Goal: Navigation & Orientation: Find specific page/section

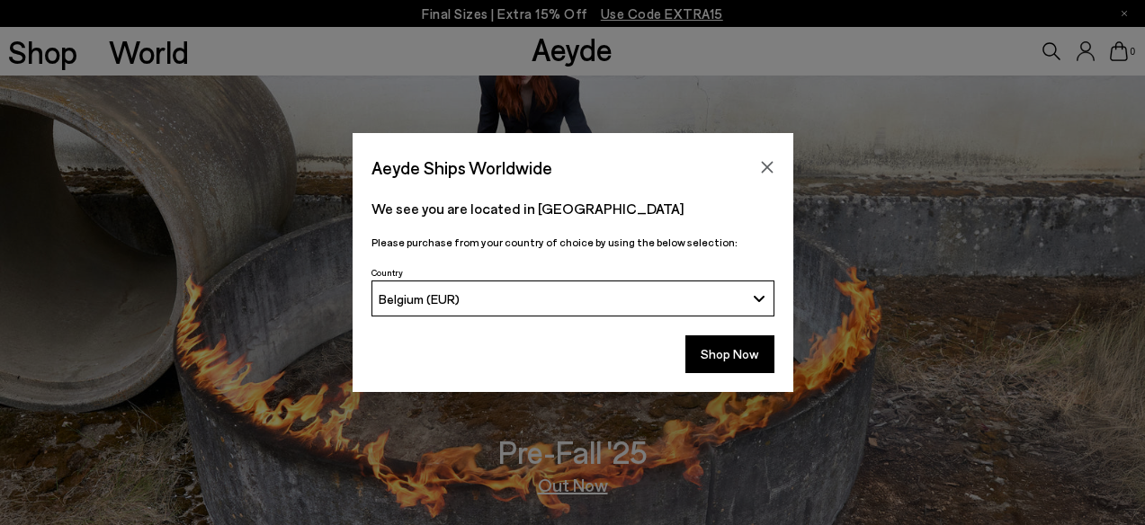
scroll to position [566, 0]
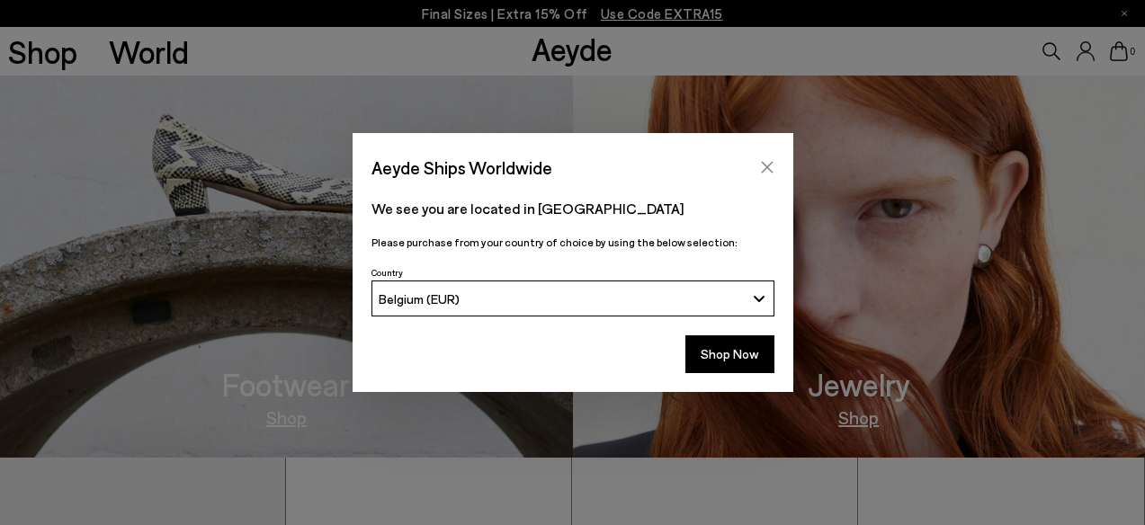
click at [767, 166] on icon "Close" at bounding box center [767, 168] width 12 height 12
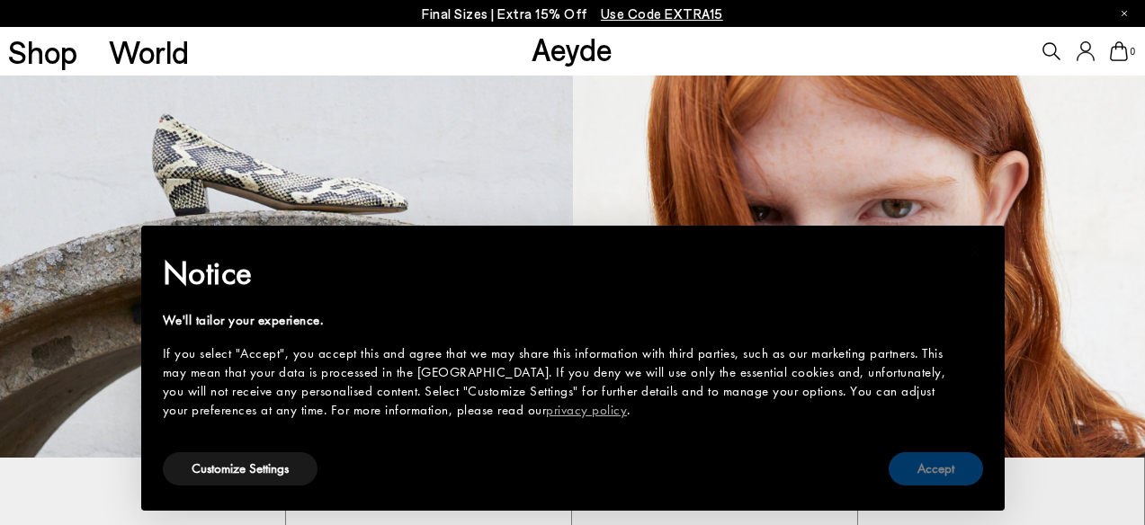
scroll to position [798, 0]
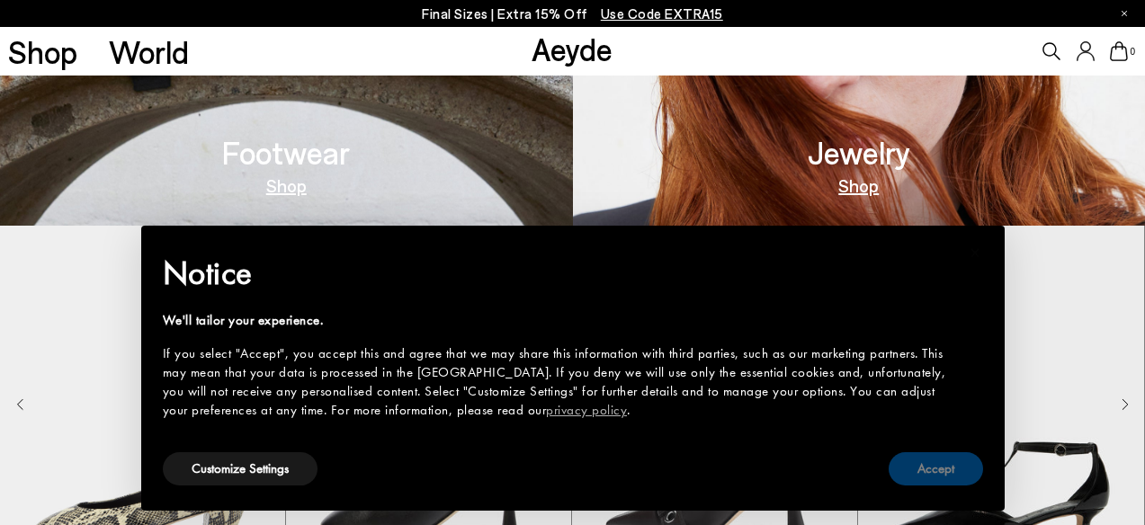
click at [942, 485] on button "Accept" at bounding box center [935, 468] width 94 height 33
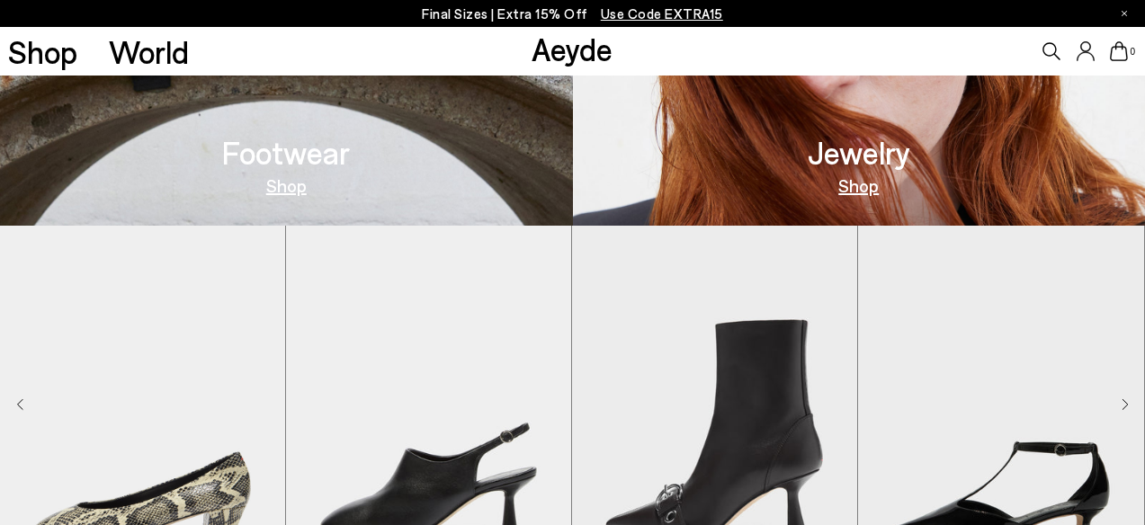
click at [326, 176] on div "Footwear Shop" at bounding box center [286, 166] width 128 height 58
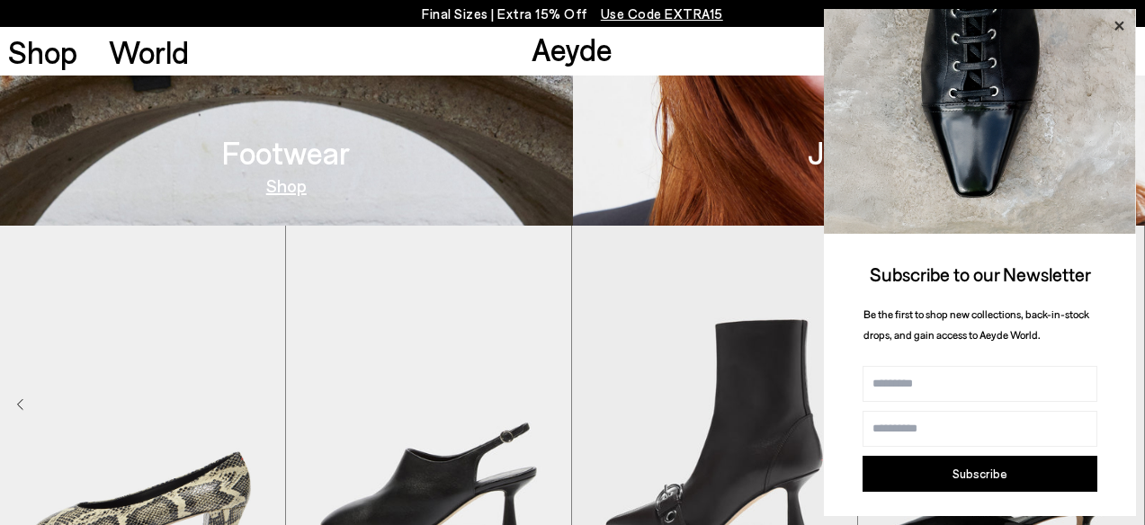
click at [1116, 22] on icon at bounding box center [1118, 25] width 23 height 23
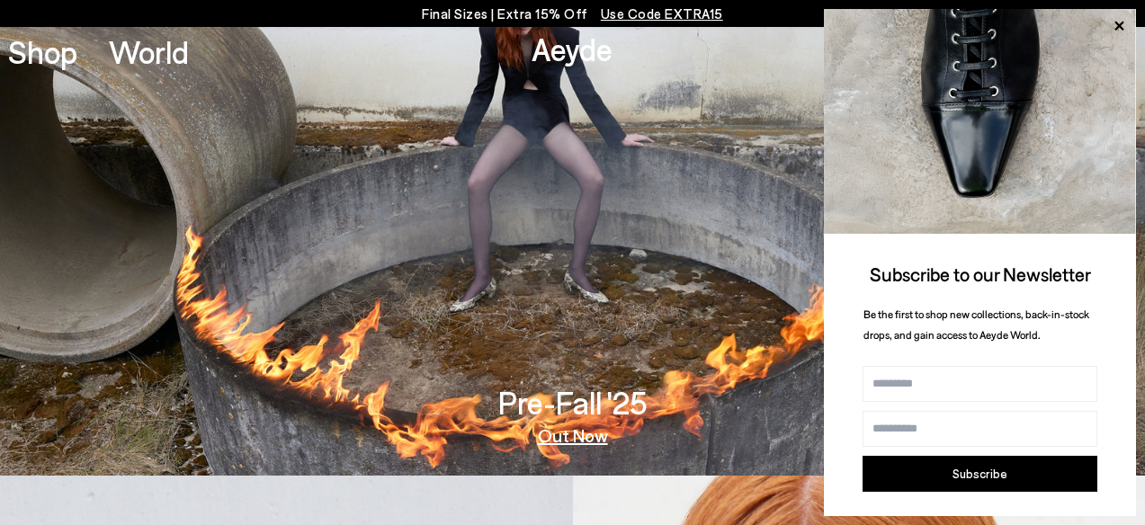
scroll to position [0, 0]
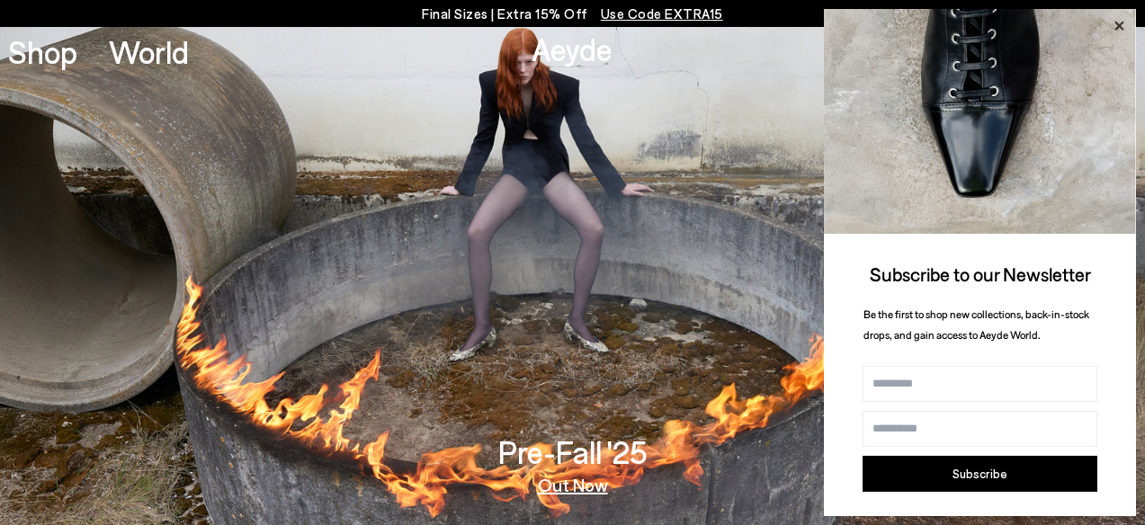
click at [1120, 21] on icon at bounding box center [1118, 25] width 23 height 23
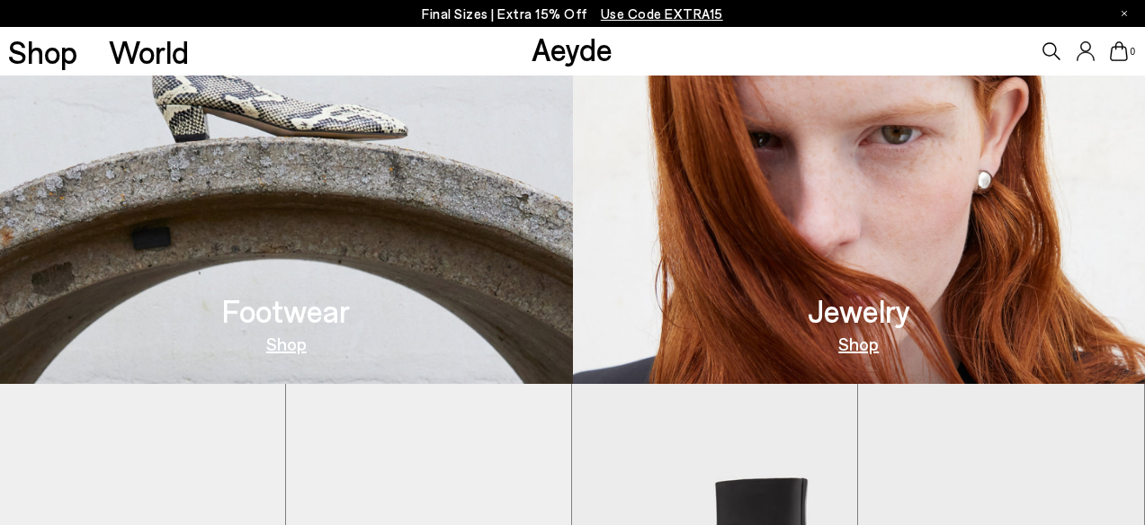
scroll to position [700, 0]
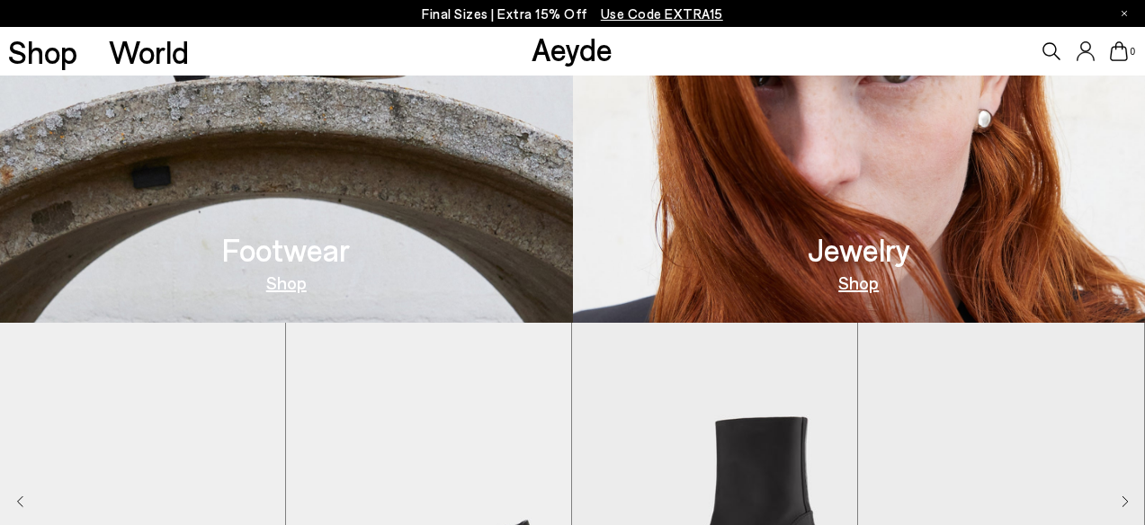
click at [291, 282] on link "Shop" at bounding box center [286, 282] width 40 height 18
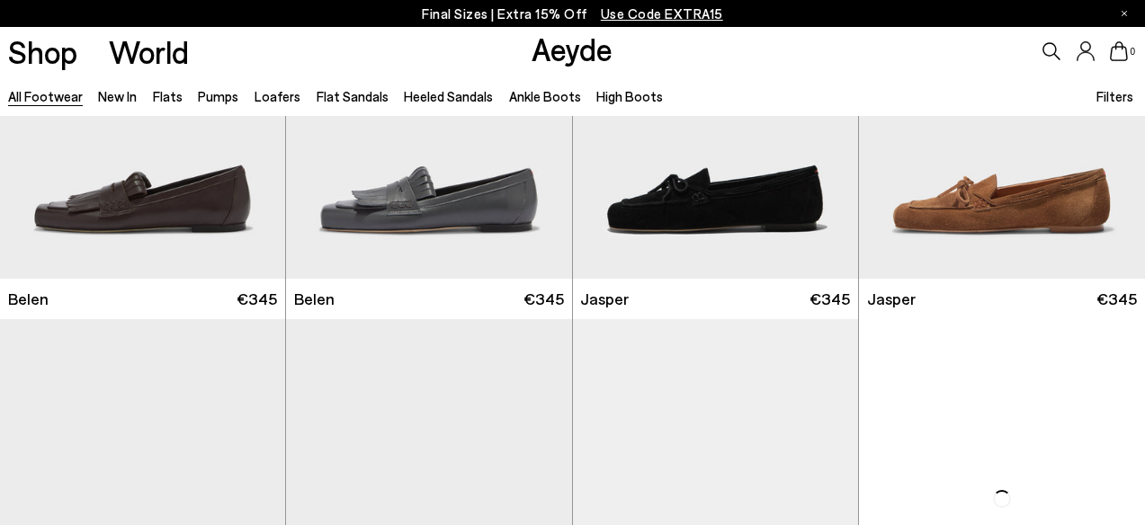
scroll to position [1352, 0]
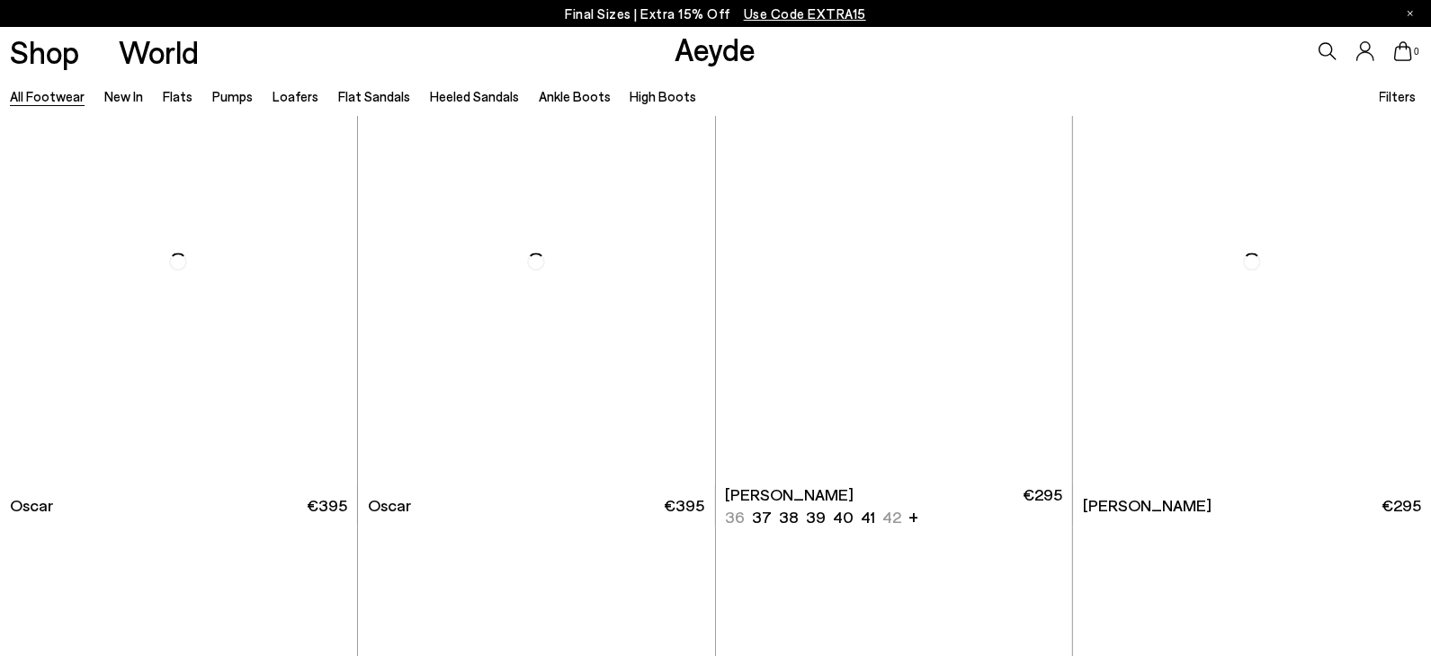
scroll to position [4323, 0]
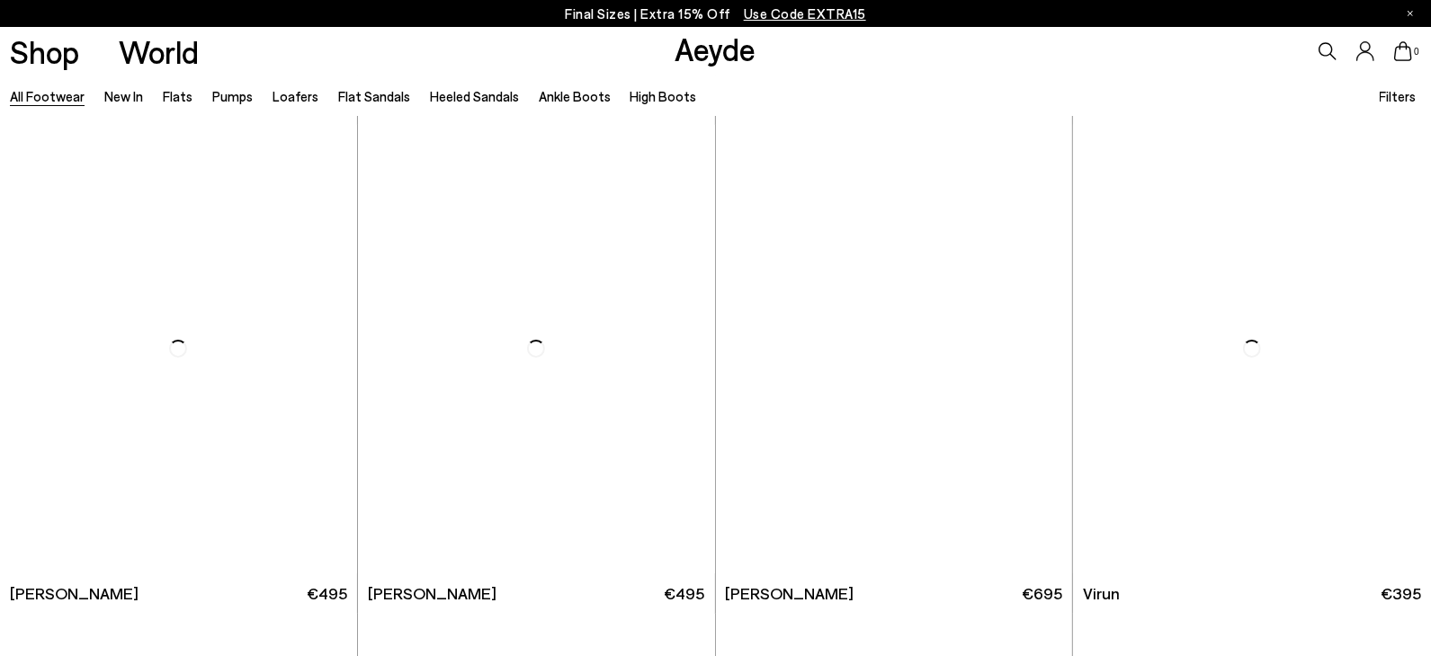
scroll to position [6348, 0]
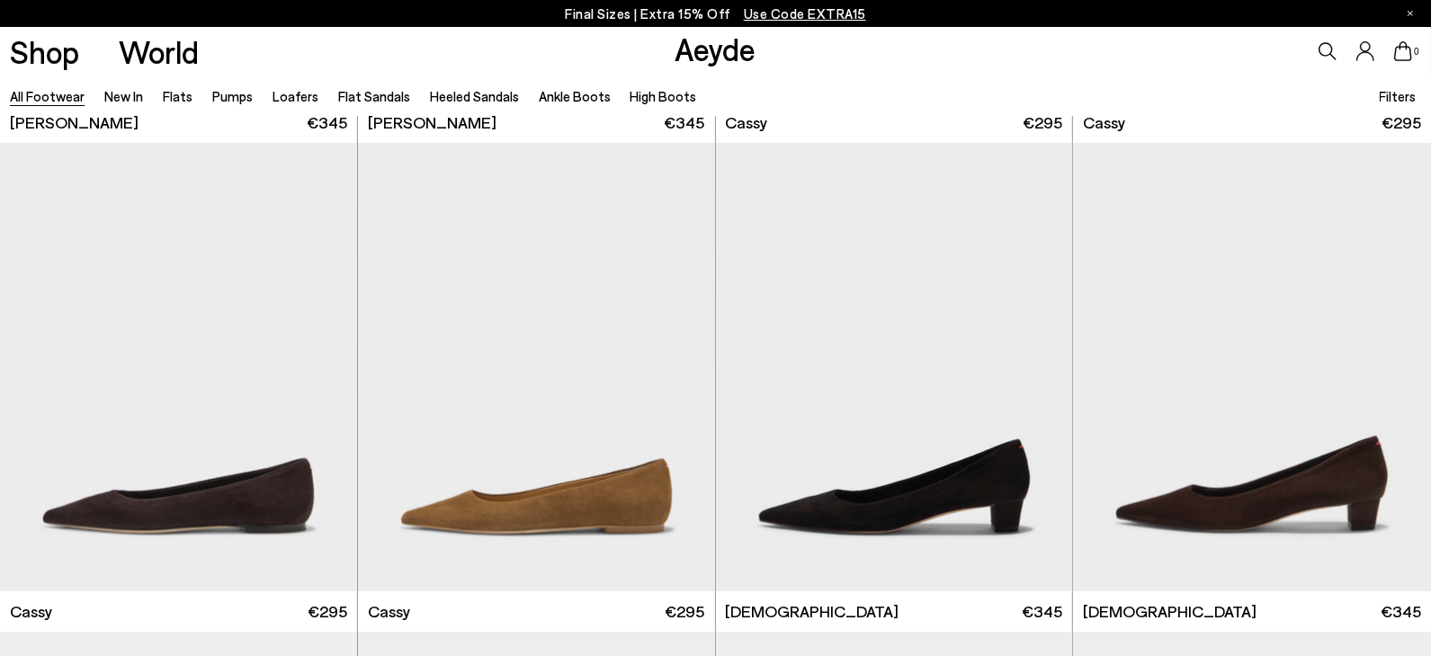
scroll to position [8301, 0]
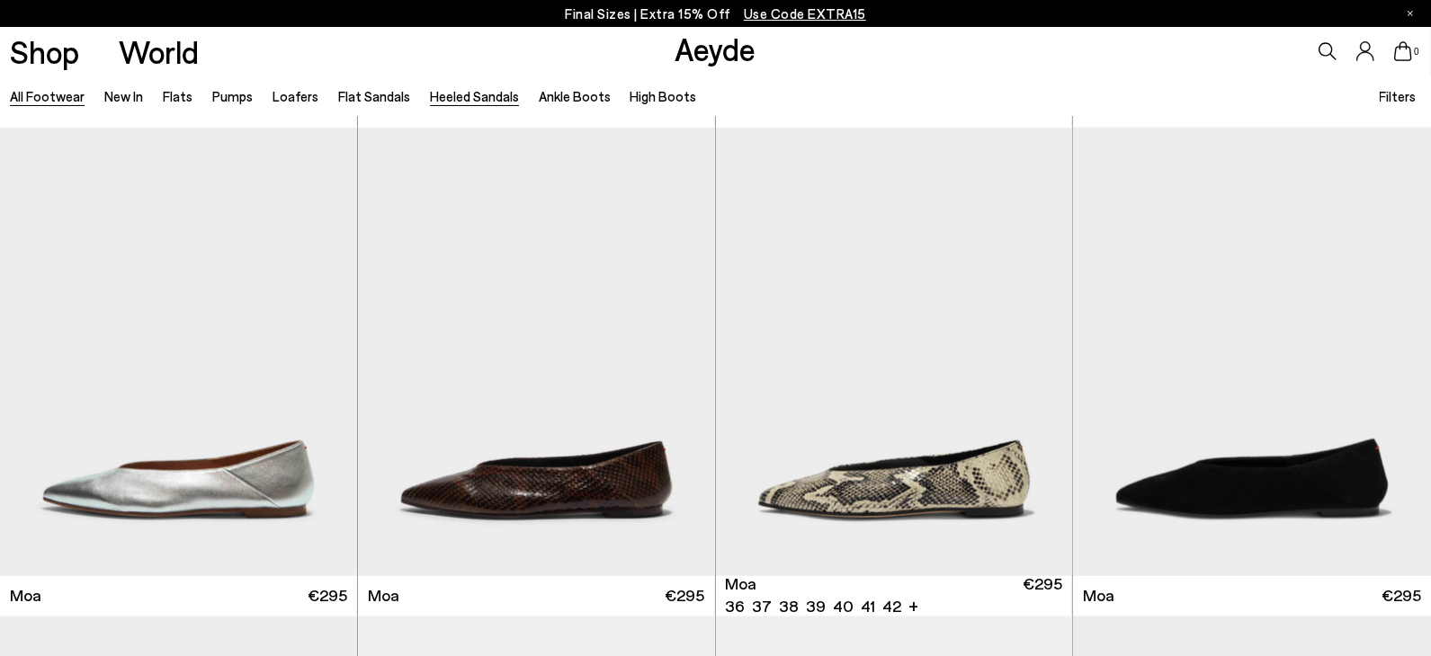
click at [468, 91] on link "Heeled Sandals" at bounding box center [474, 96] width 89 height 16
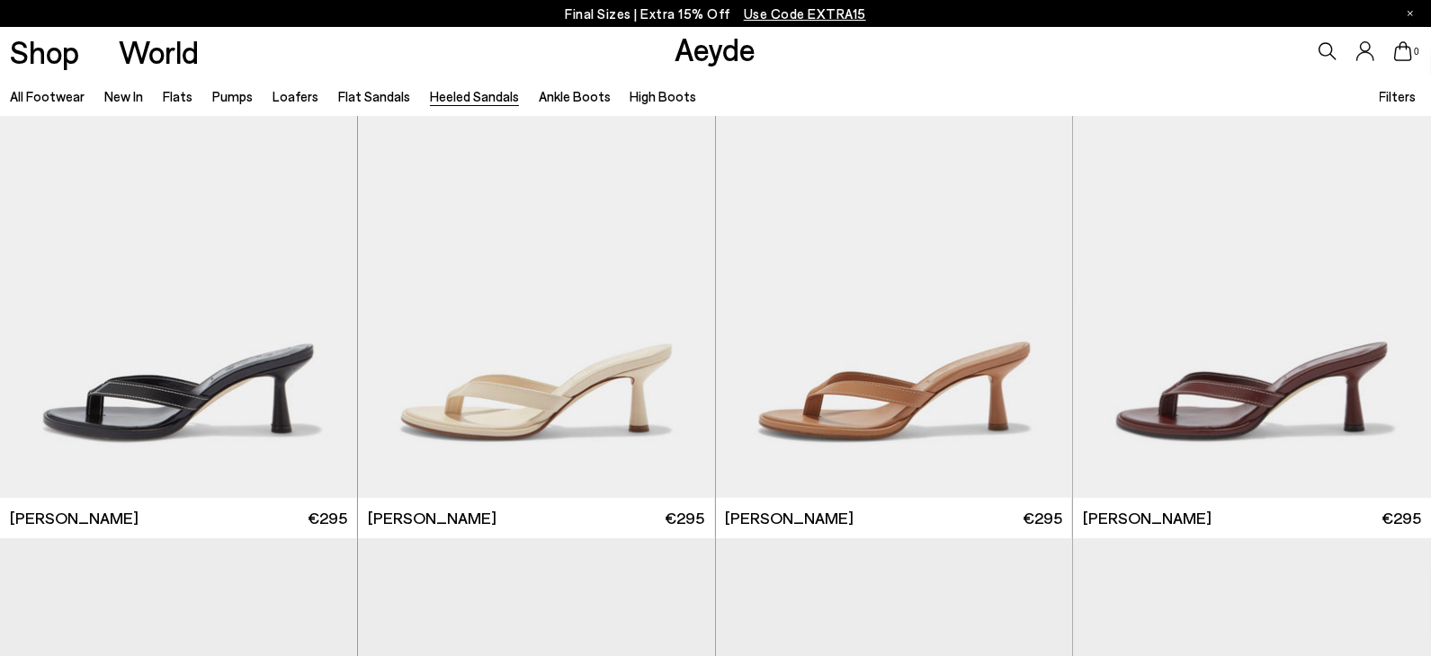
scroll to position [884, 0]
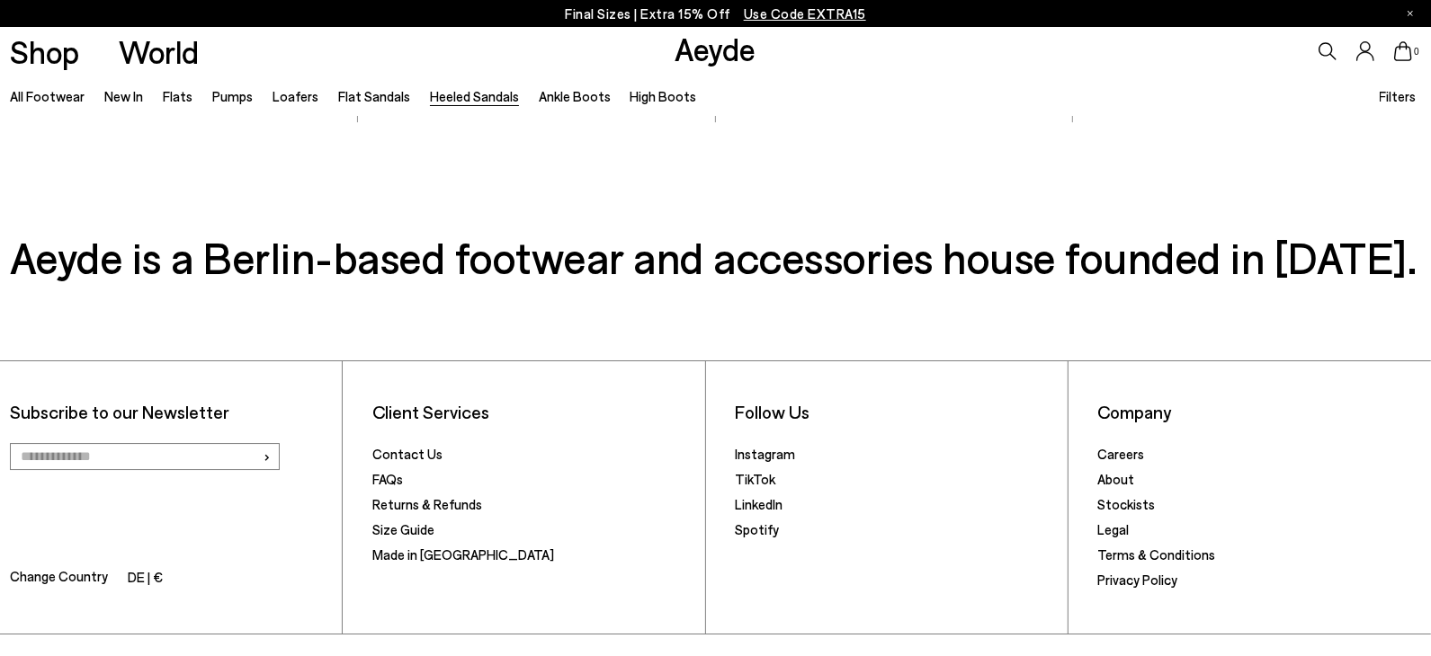
scroll to position [4960, 0]
